Goal: Check status: Check status

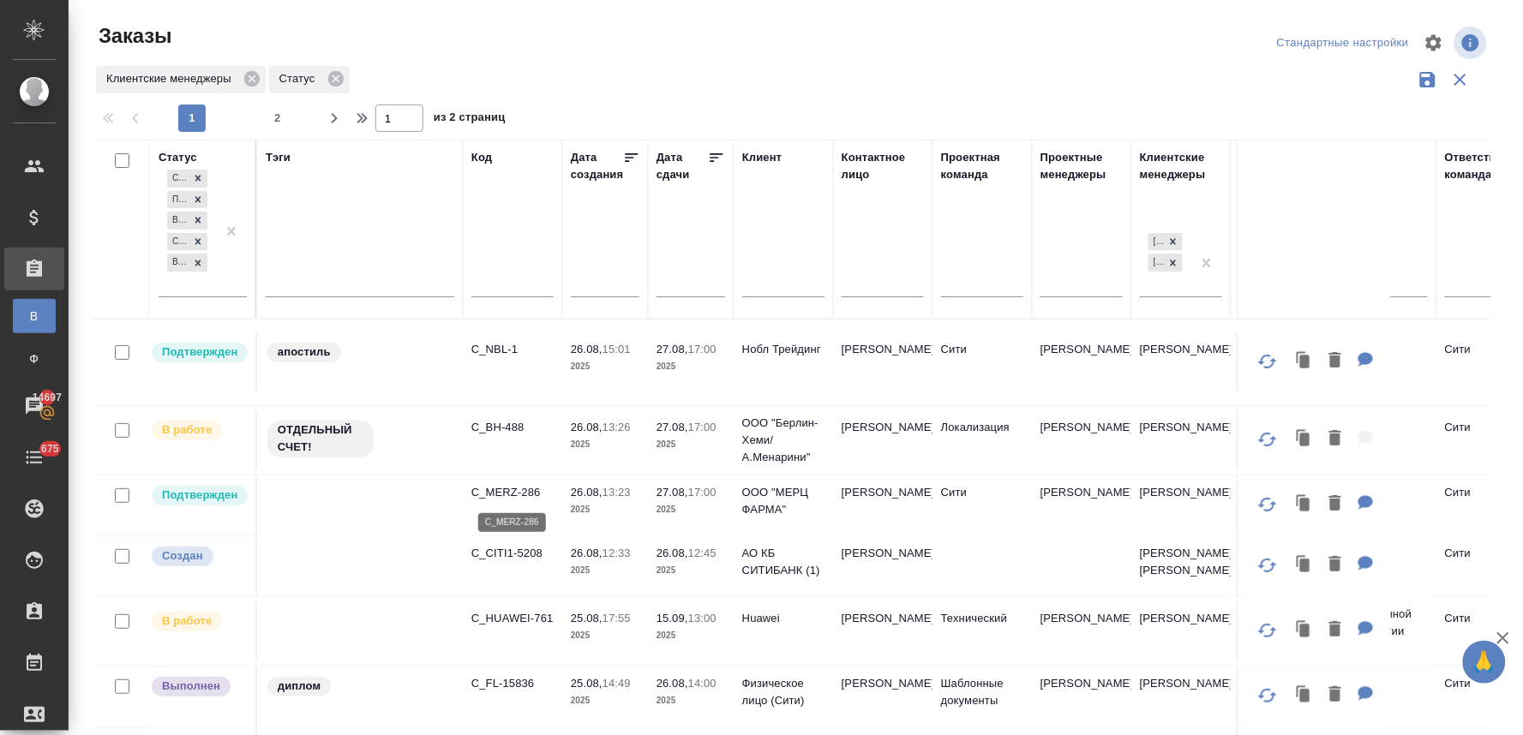
click at [520, 490] on p "C_MERZ-286" at bounding box center [512, 492] width 82 height 17
click at [502, 345] on p "C_NBL-1" at bounding box center [512, 349] width 82 height 17
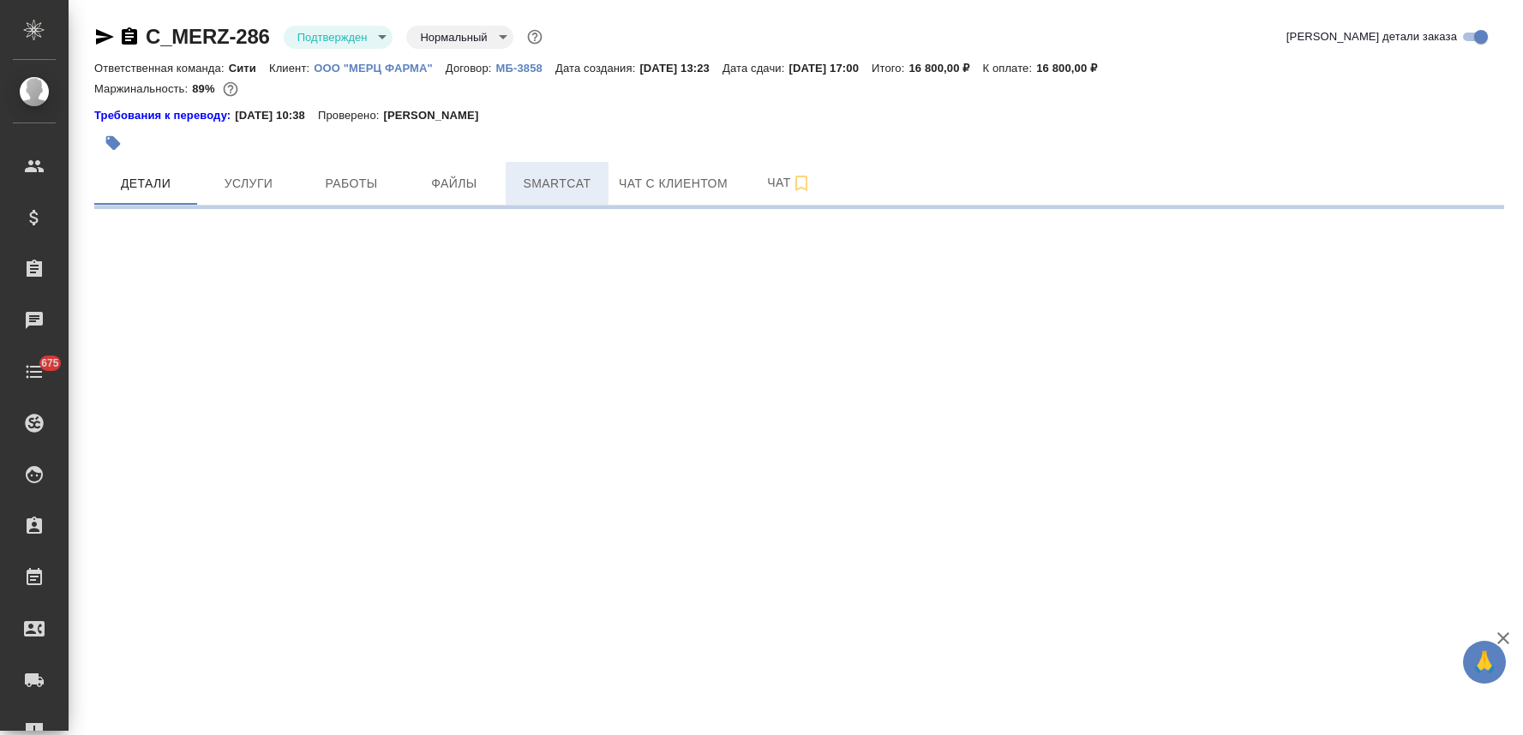
select select "RU"
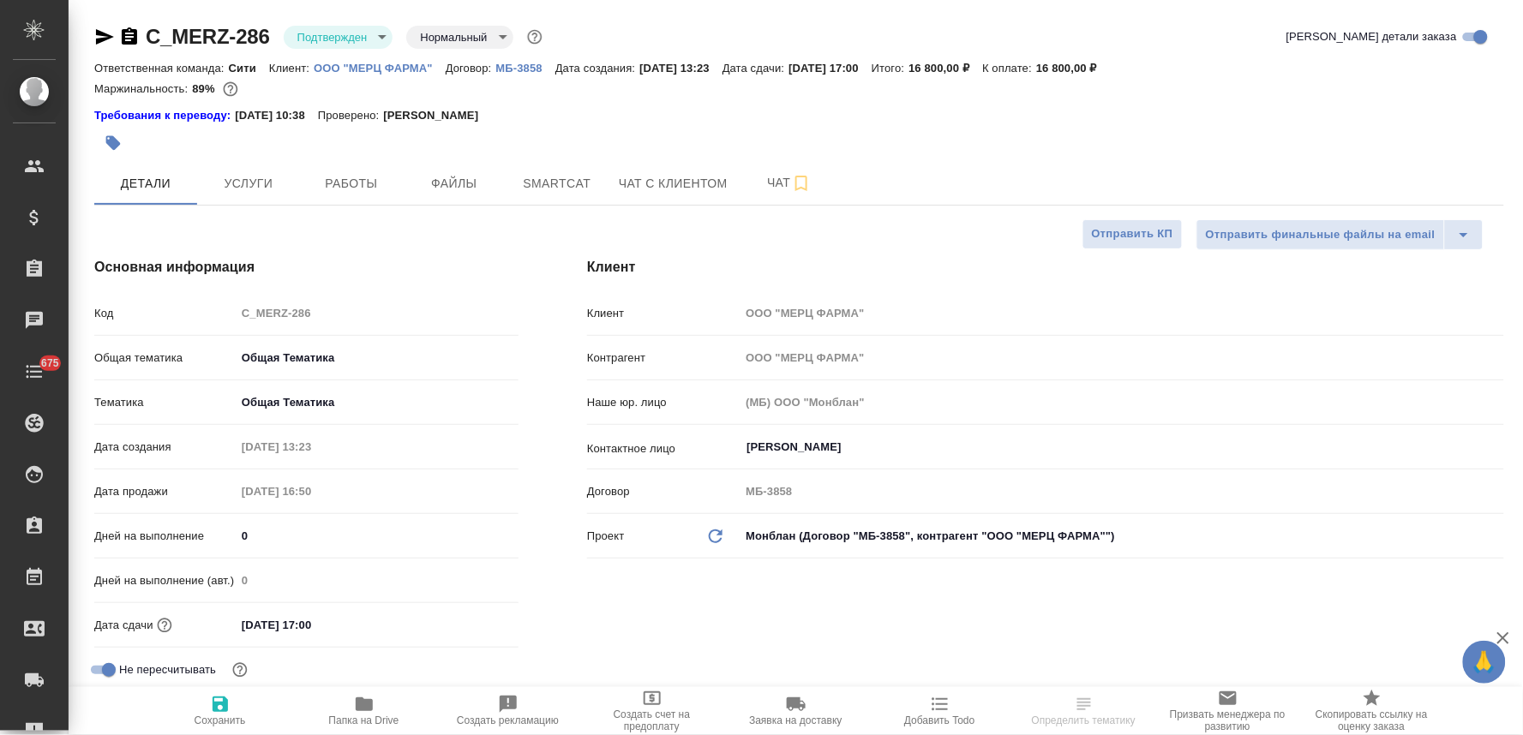
type textarea "x"
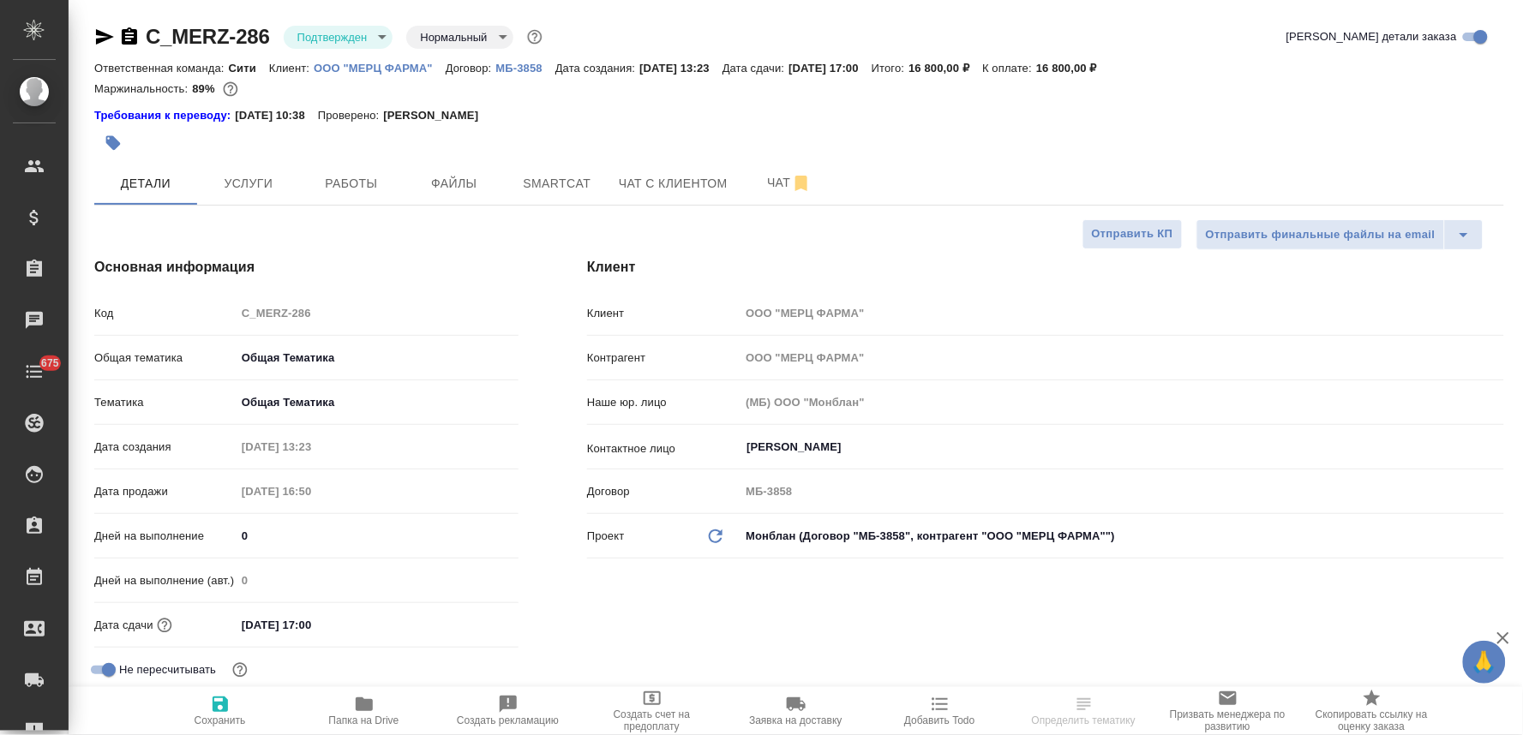
type textarea "x"
click at [367, 183] on span "Работы" at bounding box center [351, 183] width 82 height 21
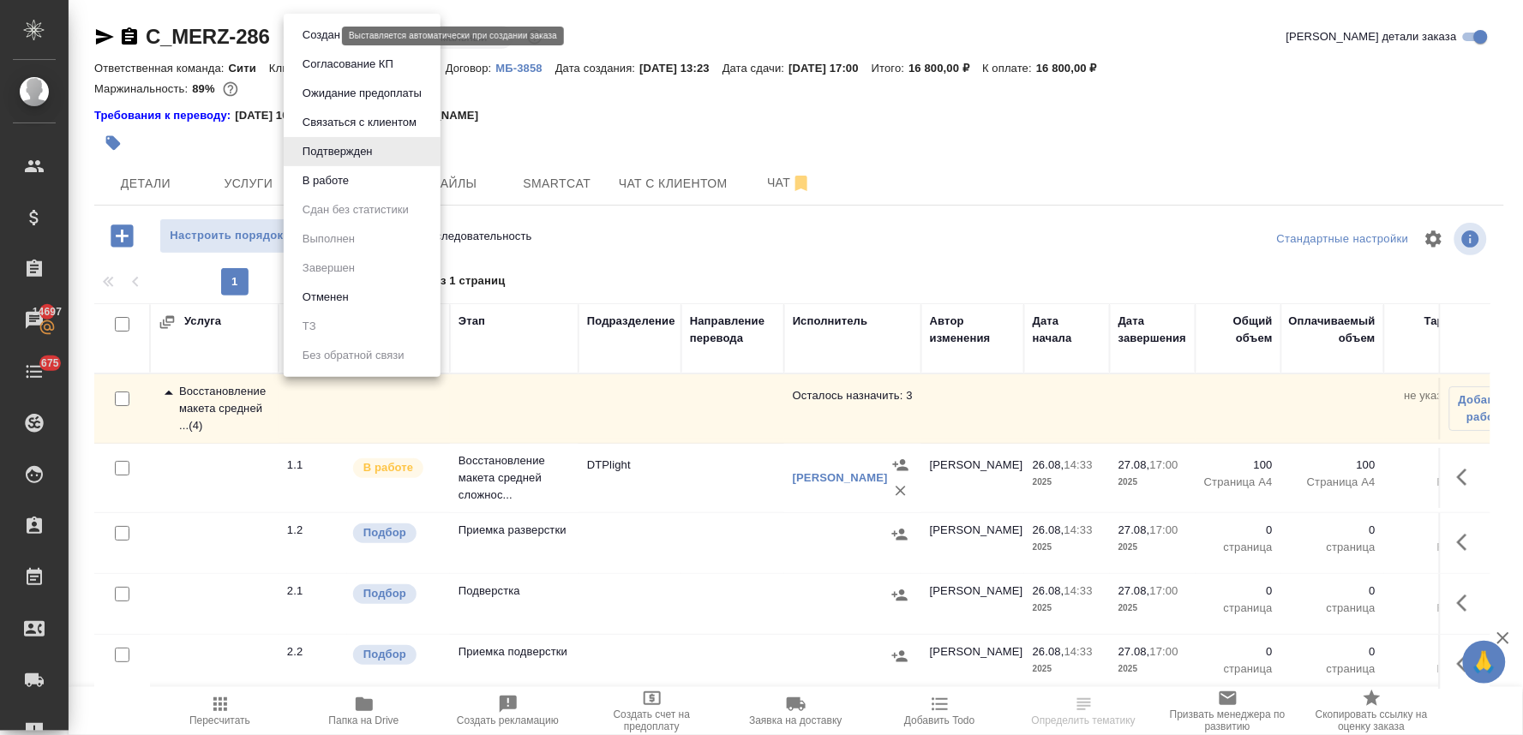
click at [314, 36] on body "🙏 .cls-1 fill:#fff; AWATERA Lyamina Nadezhda Клиенты Спецификации Заказы 14697 …" at bounding box center [761, 367] width 1523 height 735
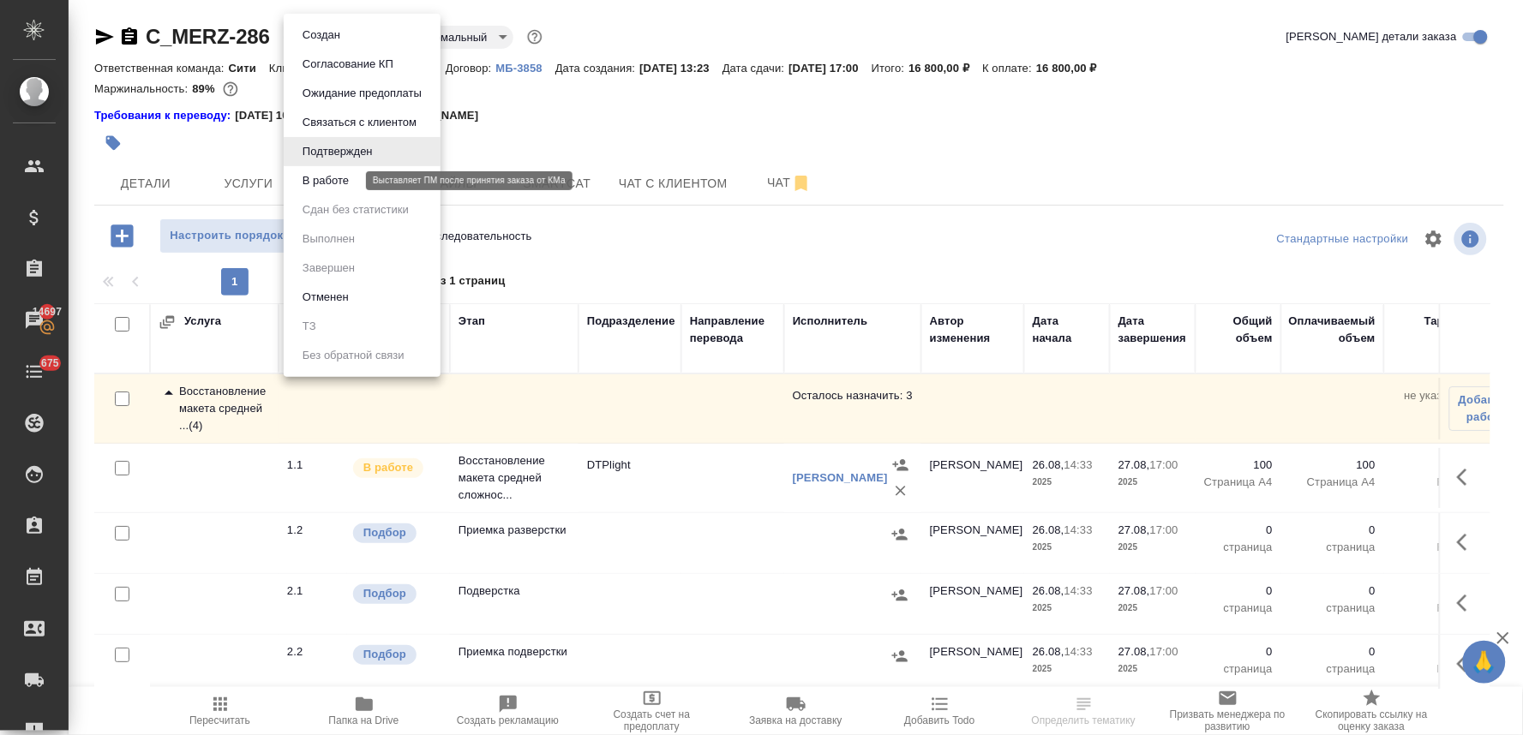
click at [335, 180] on button "В работе" at bounding box center [325, 180] width 57 height 19
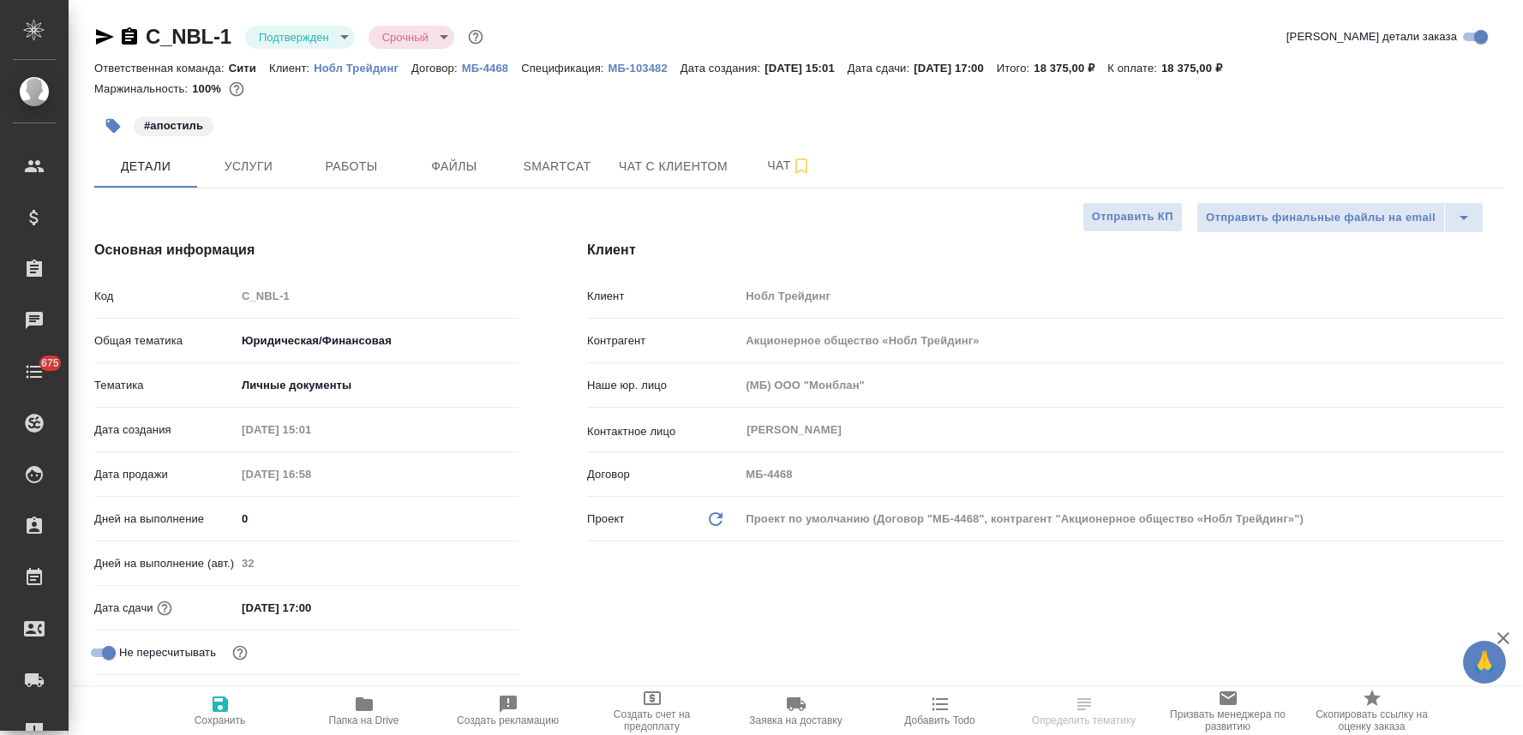
select select "RU"
click at [358, 166] on span "Работы" at bounding box center [351, 166] width 82 height 21
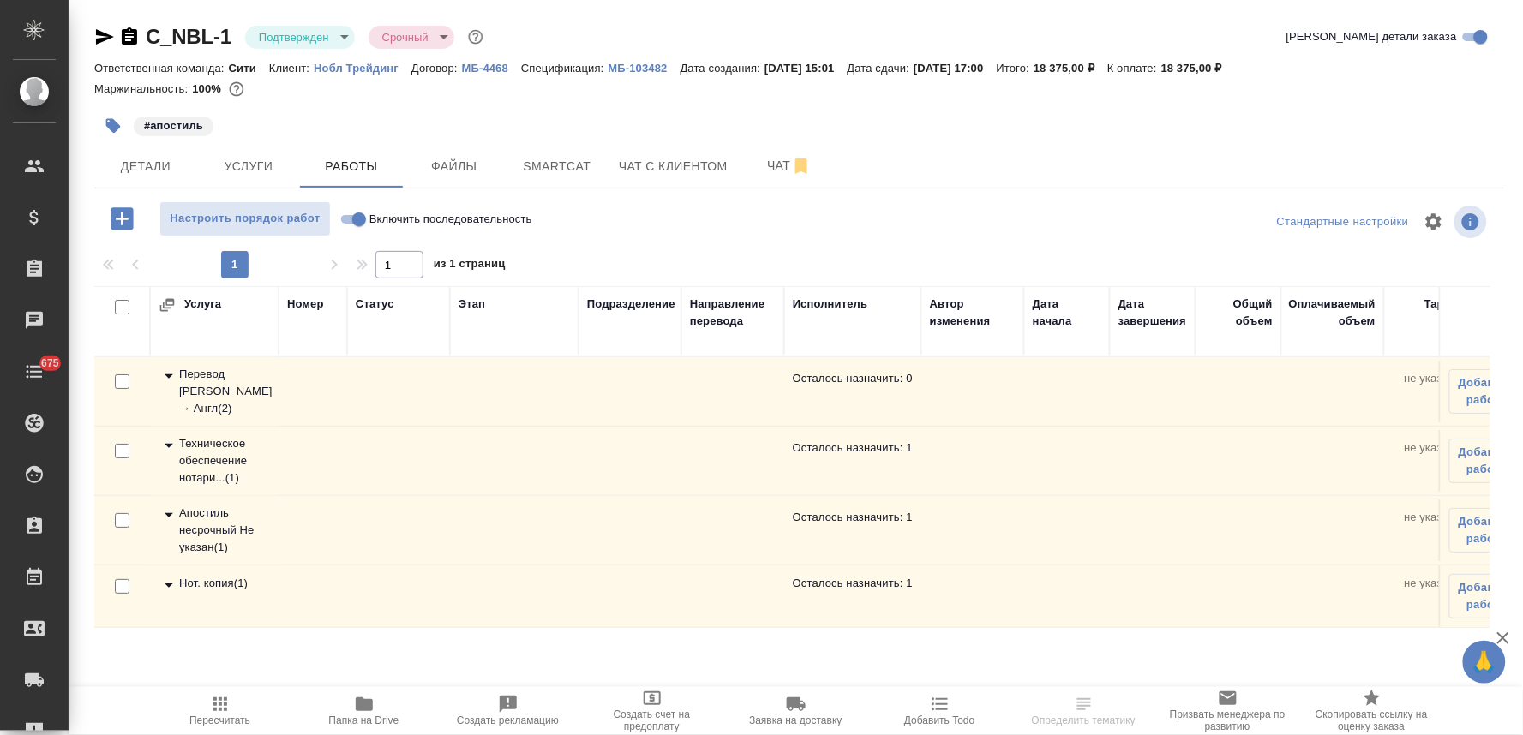
click at [219, 391] on div "Перевод Стандарт Рус → Англ ( 2 )" at bounding box center [214, 391] width 111 height 51
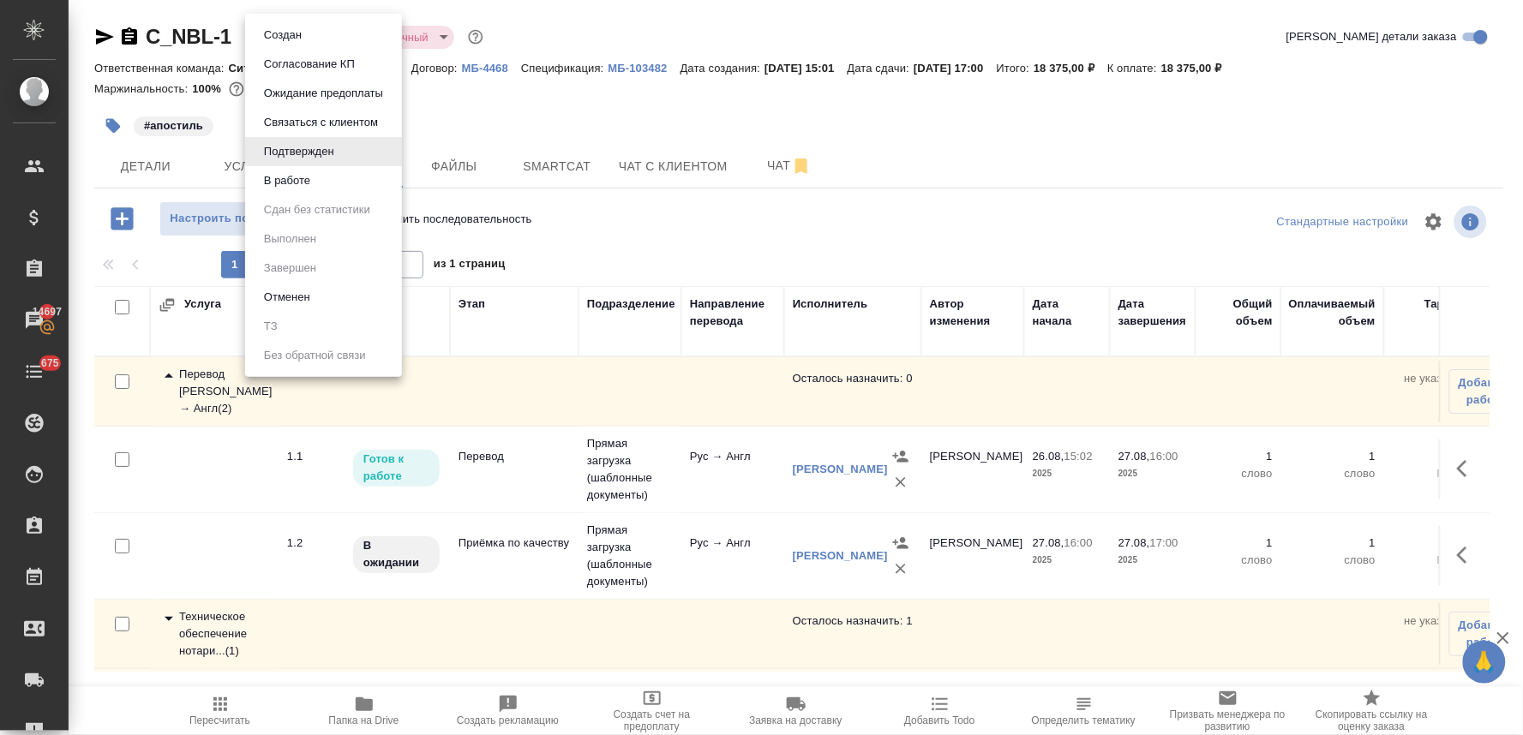
click at [303, 27] on body "🙏 .cls-1 fill:#fff; AWATERA Lyamina Nadezhda Клиенты Спецификации Заказы 14697 …" at bounding box center [761, 367] width 1523 height 735
click at [344, 181] on li "В работе" at bounding box center [323, 180] width 157 height 29
